Goal: Transaction & Acquisition: Purchase product/service

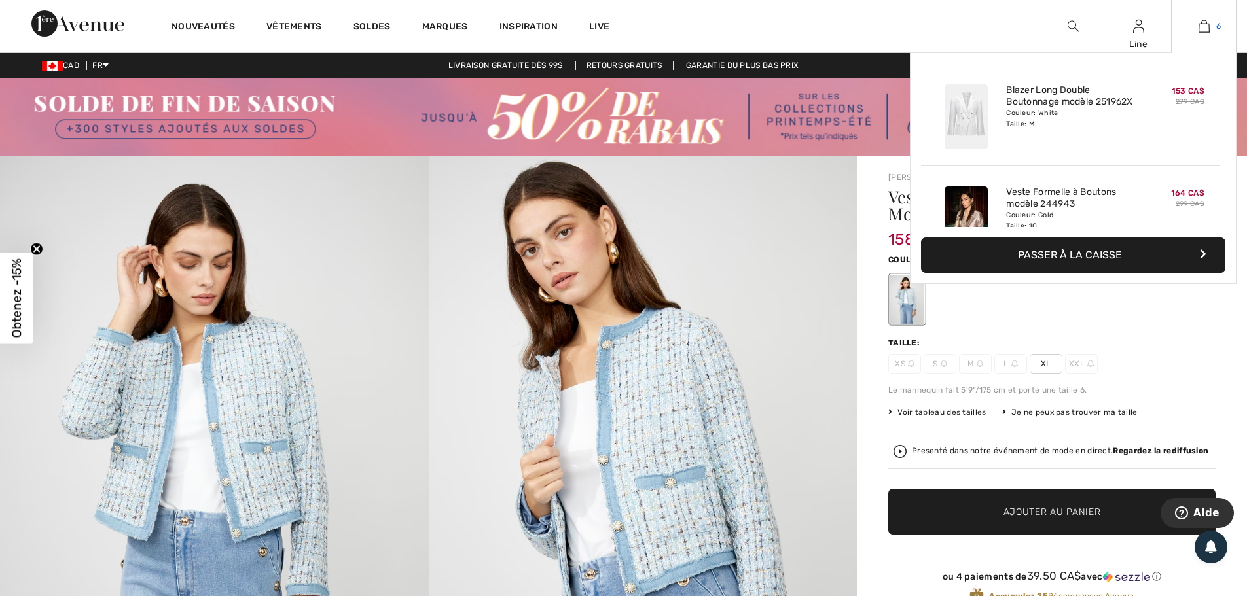
click at [1198, 24] on img at bounding box center [1203, 26] width 11 height 16
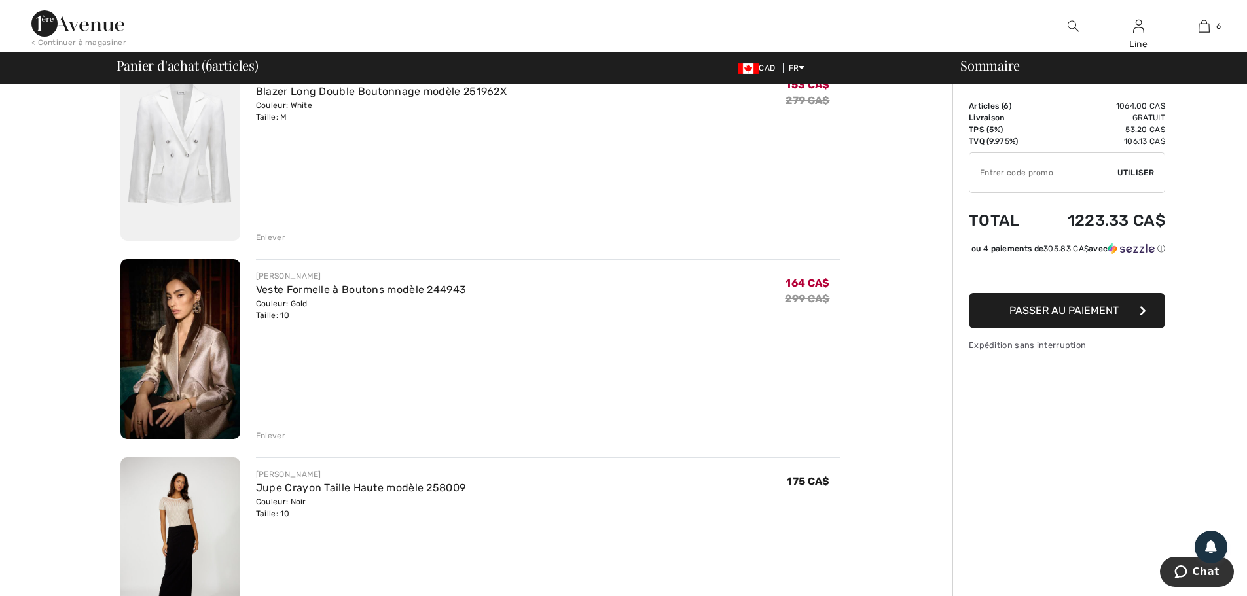
click at [183, 350] on img at bounding box center [180, 349] width 120 height 180
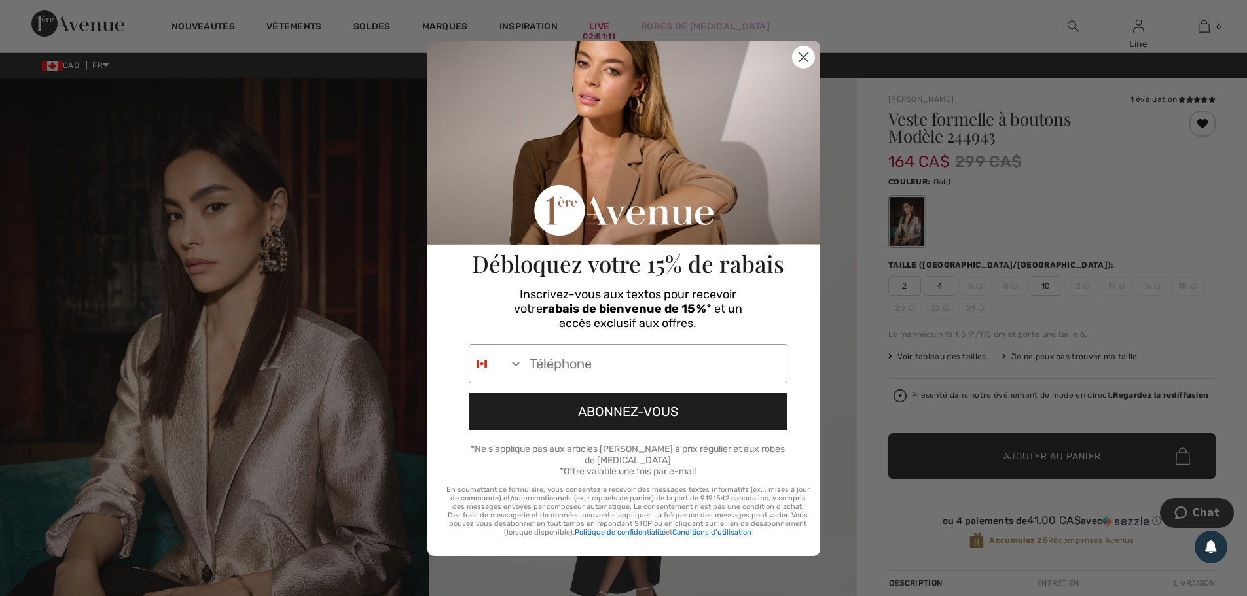
click at [806, 46] on icon "Close dialog" at bounding box center [803, 57] width 23 height 23
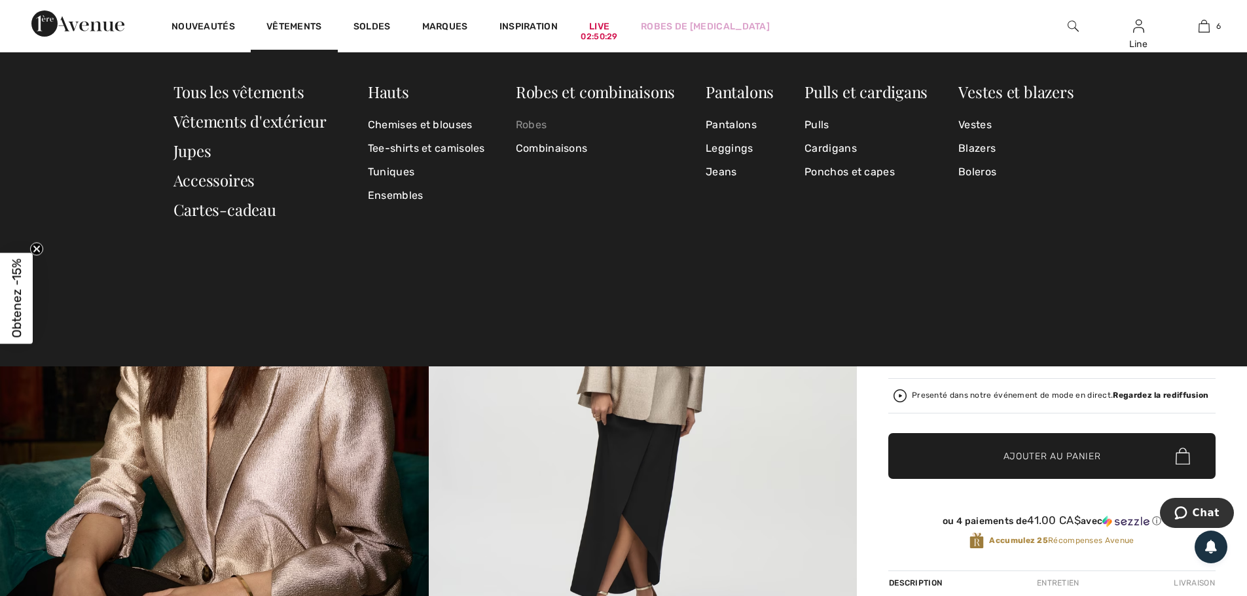
click at [541, 124] on link "Robes" at bounding box center [595, 125] width 159 height 24
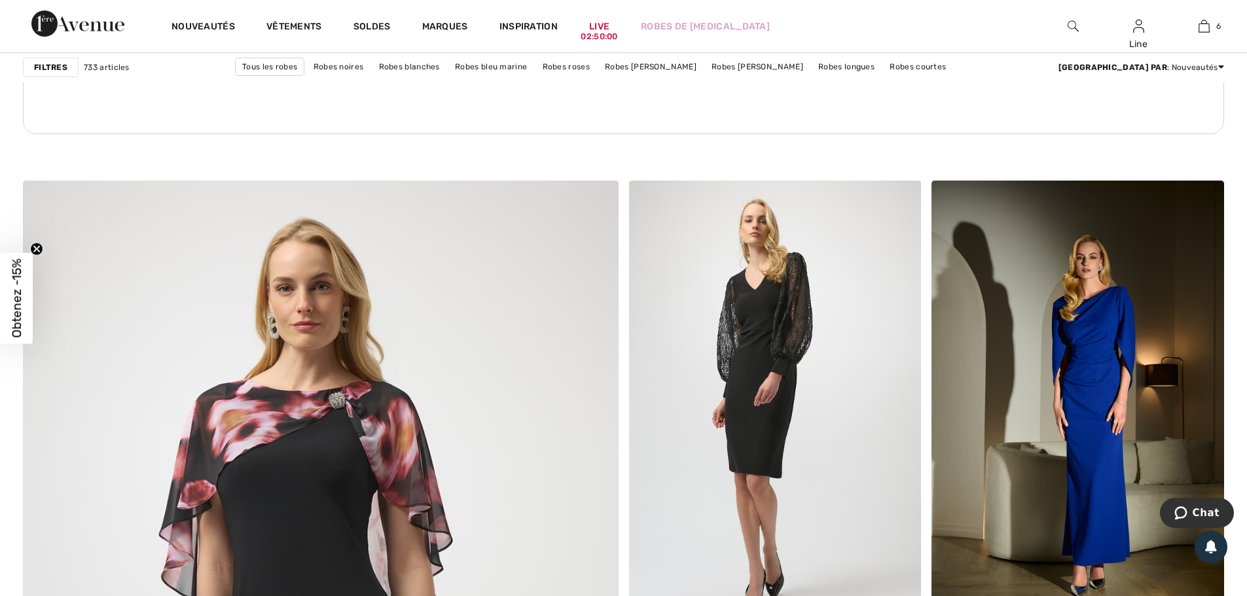
scroll to position [4124, 0]
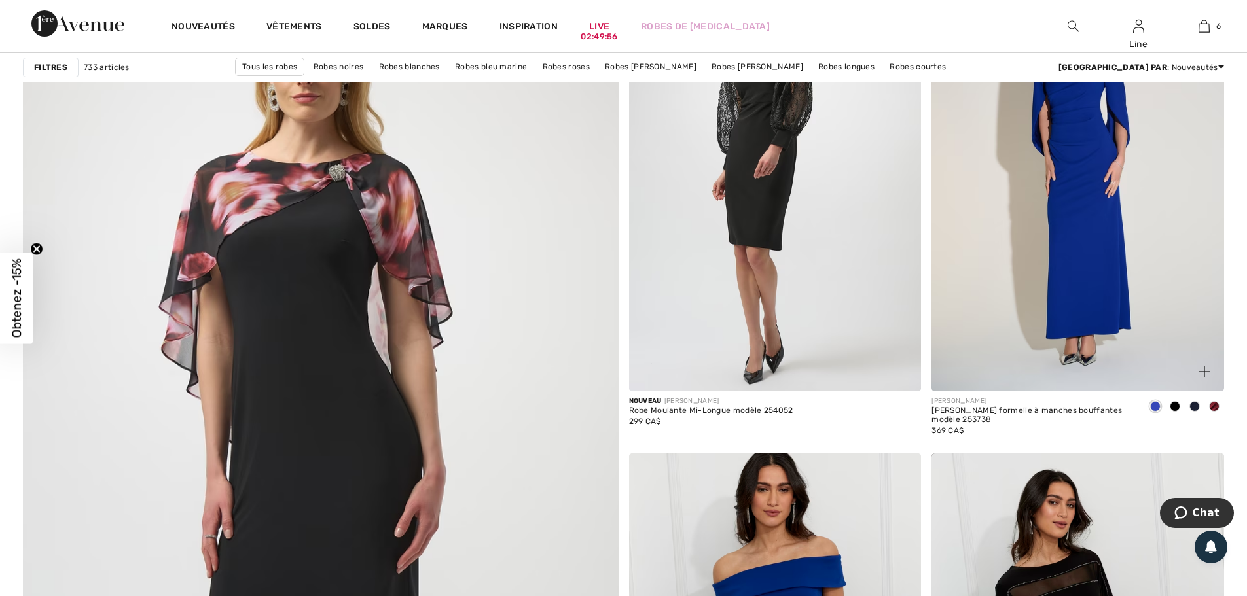
click at [1106, 295] on img at bounding box center [1077, 172] width 293 height 439
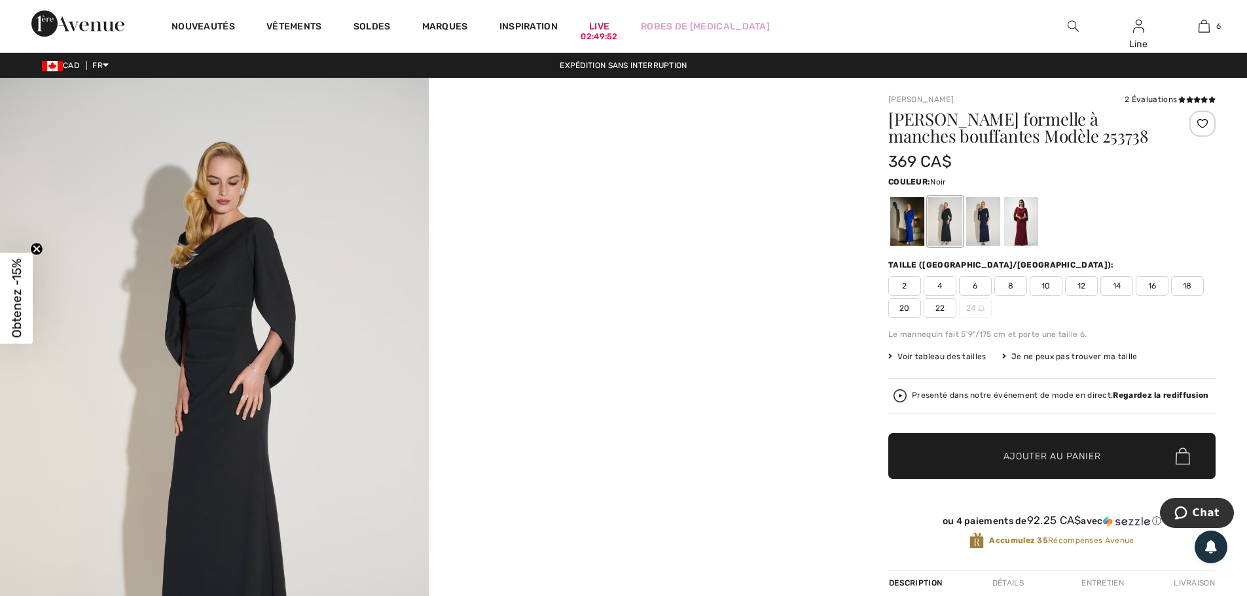
click at [1047, 296] on span "10" at bounding box center [1046, 286] width 33 height 20
click at [1046, 463] on span "Ajouter au panier" at bounding box center [1052, 457] width 98 height 14
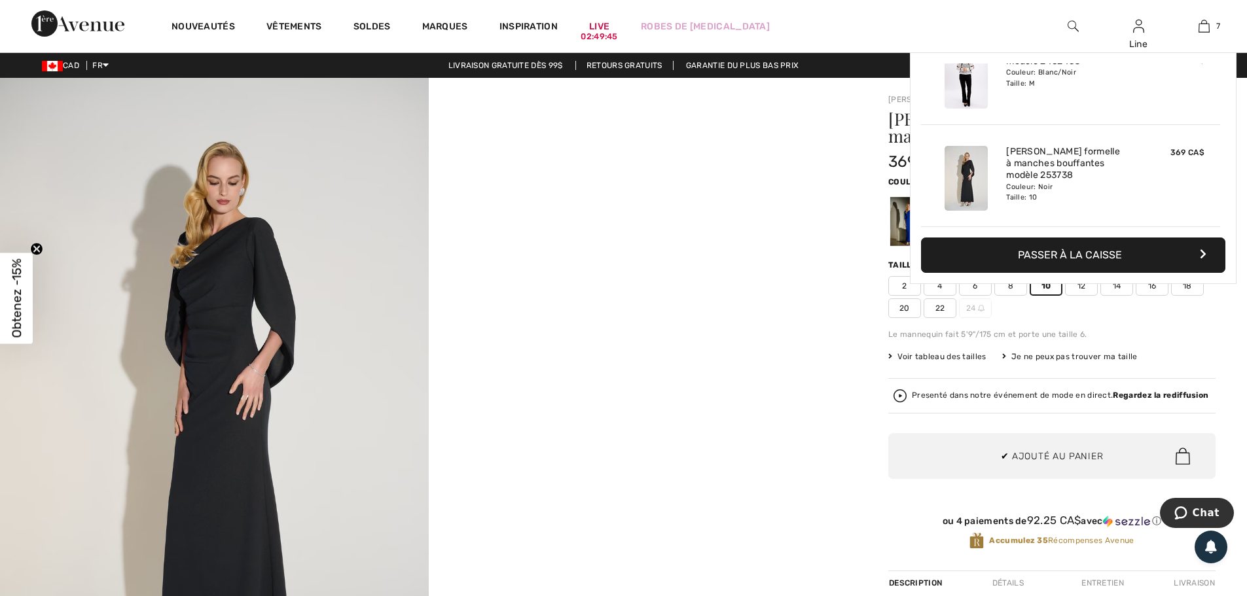
scroll to position [714, 0]
